Goal: Transaction & Acquisition: Purchase product/service

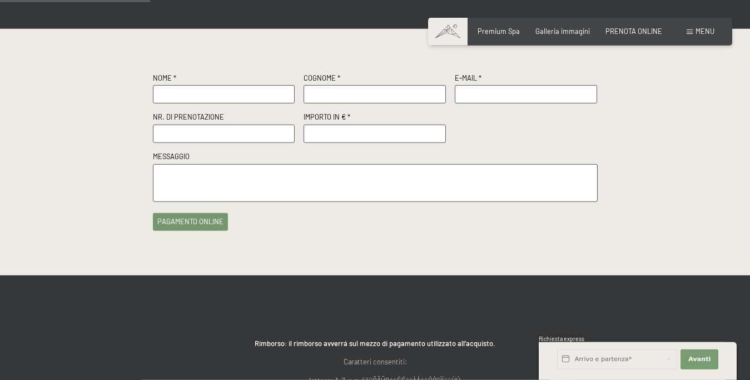
scroll to position [227, 0]
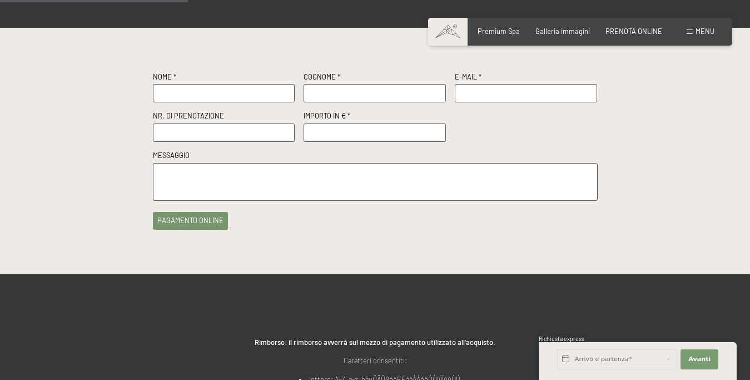
click at [182, 92] on input "text" at bounding box center [224, 93] width 142 height 18
type input "[PERSON_NAME]"
type input "RIZZOLI"
type input "[EMAIL_ADDRESS][DOMAIN_NAME]"
click at [206, 134] on input "text" at bounding box center [224, 132] width 142 height 18
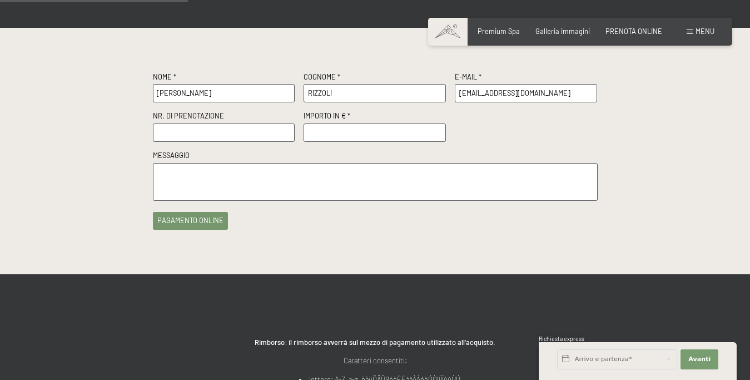
paste input "R59670"
type input "R59670"
click at [337, 135] on input "number" at bounding box center [375, 132] width 142 height 18
click at [438, 132] on input "201" at bounding box center [375, 132] width 142 height 18
type input "200"
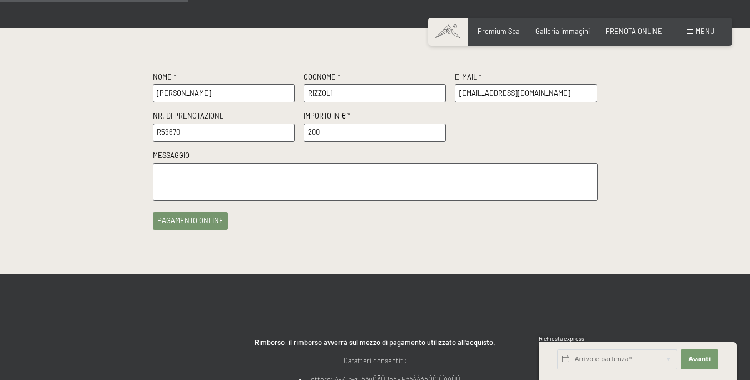
click at [439, 137] on input "200" at bounding box center [375, 132] width 142 height 18
click at [213, 180] on textarea at bounding box center [375, 182] width 445 height 38
click at [246, 172] on textarea "[DOMAIN_NAME] caparra Prenotazione camera JUNIOR per" at bounding box center [375, 182] width 445 height 38
paste textarea "R59670"
click at [370, 173] on textarea "[DOMAIN_NAME] caparra Prenotazione R59670 per camera JUNIOR per" at bounding box center [375, 182] width 445 height 38
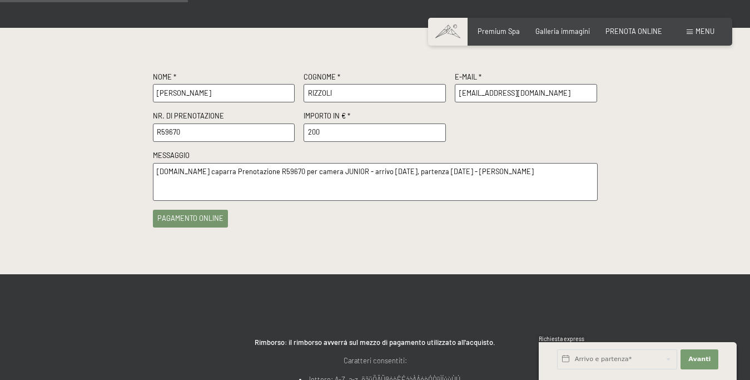
type textarea "[DOMAIN_NAME] caparra Prenotazione R59670 per camera JUNIOR - arrivo [DATE], pa…"
click at [205, 218] on button "pagamento online" at bounding box center [190, 219] width 75 height 18
